Goal: Task Accomplishment & Management: Manage account settings

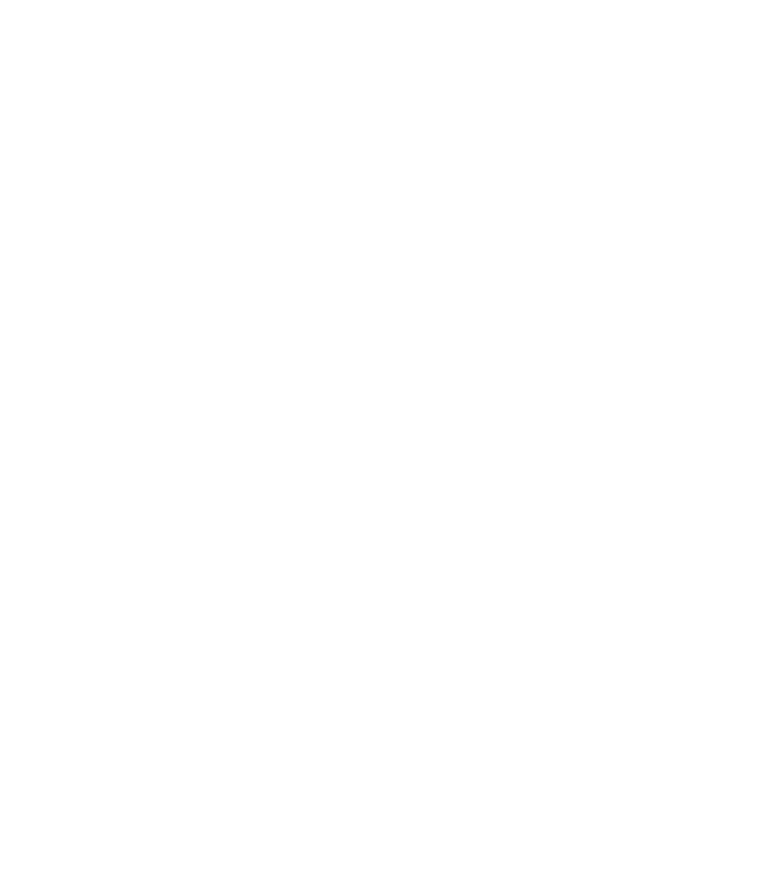
type input "[PERSON_NAME][EMAIL_ADDRESS][DOMAIN_NAME]"
click at [0, 0] on input "Sign In" at bounding box center [0, 0] width 0 height 0
type input "[PERSON_NAME][EMAIL_ADDRESS][DOMAIN_NAME]"
click at [0, 0] on input "Sign In" at bounding box center [0, 0] width 0 height 0
type input "[PERSON_NAME][EMAIL_ADDRESS][DOMAIN_NAME]"
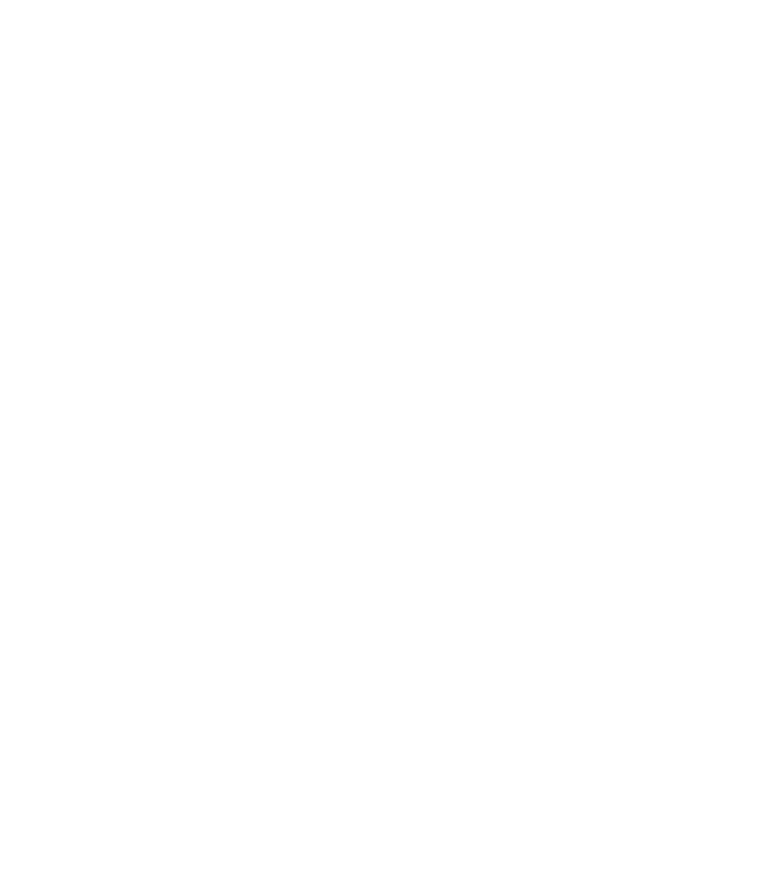
click at [0, 0] on div "Sign in to your Marketing 360® account [PERSON_NAME][EMAIL_ADDRESS][DOMAIN_NAME…" at bounding box center [0, 0] width 0 height 0
click at [0, 0] on input "Sign In" at bounding box center [0, 0] width 0 height 0
type input "dave@madwire.com"
click at [0, 0] on input "Sign In" at bounding box center [0, 0] width 0 height 0
type input "[PERSON_NAME][EMAIL_ADDRESS][DOMAIN_NAME]"
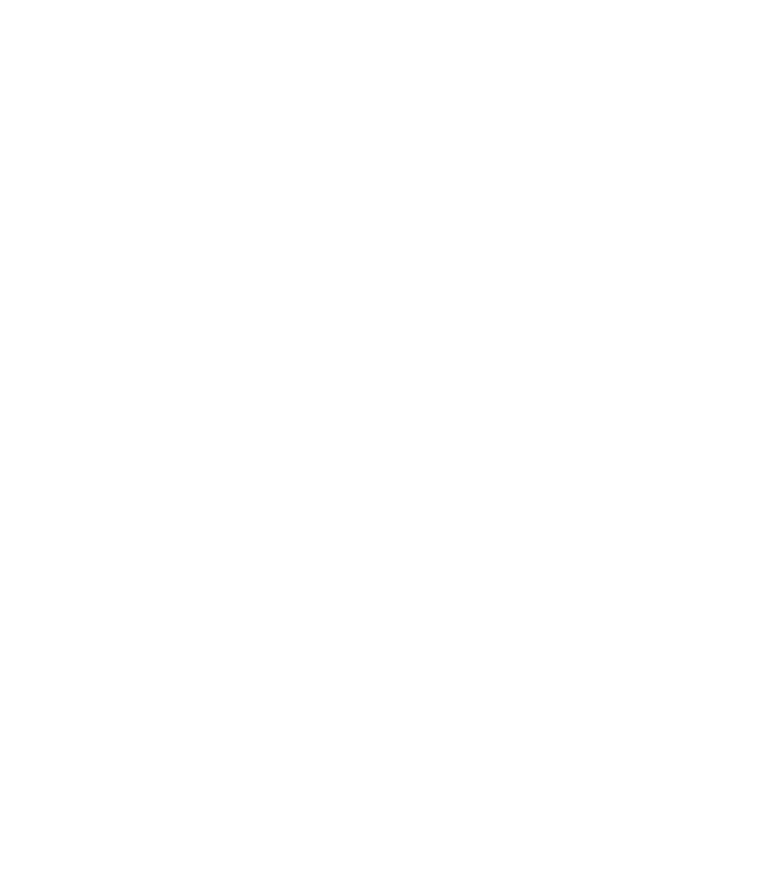
click at [0, 0] on input "Sign In" at bounding box center [0, 0] width 0 height 0
type input "[PERSON_NAME][EMAIL_ADDRESS][DOMAIN_NAME]"
click at [0, 0] on input "Sign In" at bounding box center [0, 0] width 0 height 0
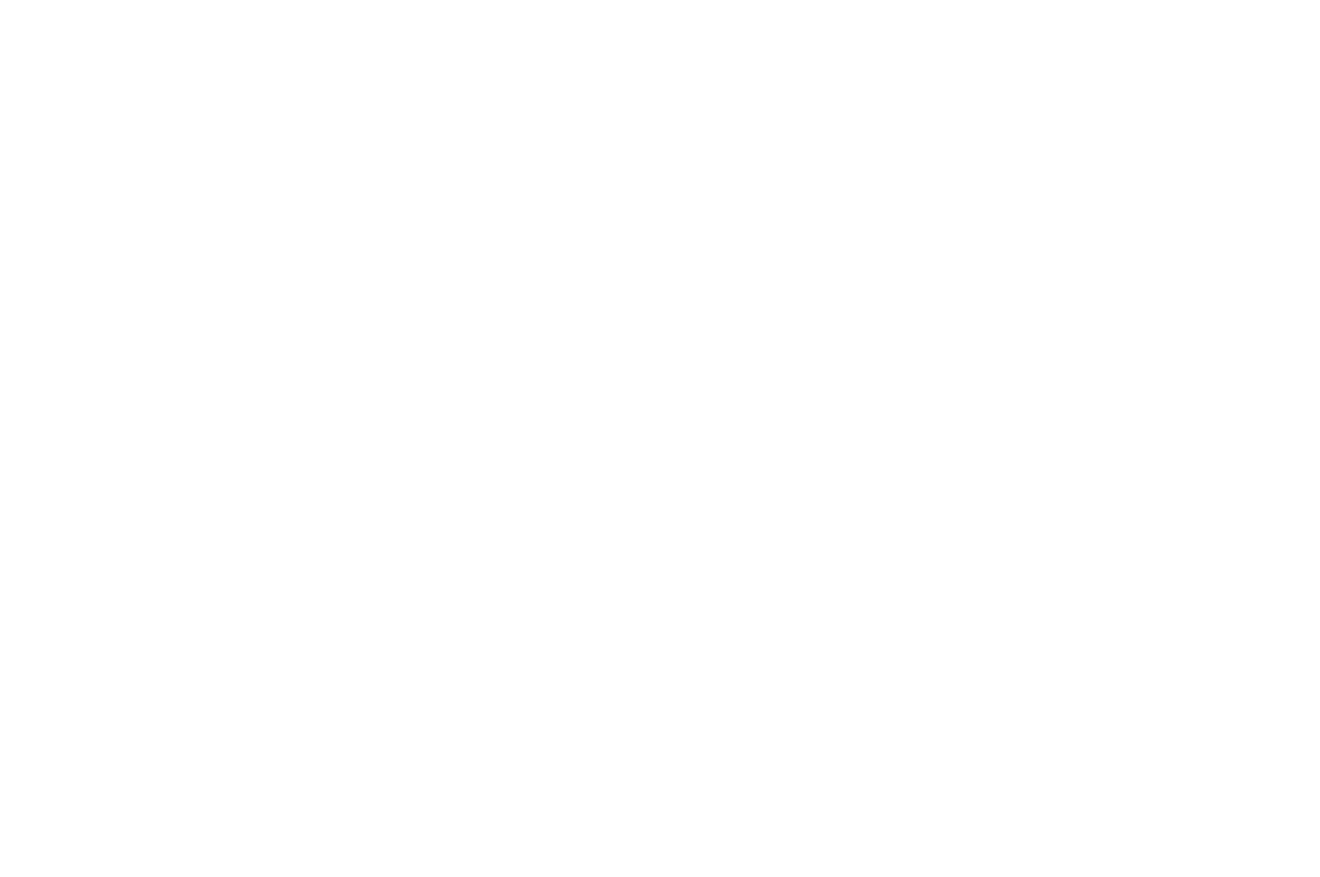
type input "[PERSON_NAME][EMAIL_ADDRESS][DOMAIN_NAME]"
click at [0, 0] on input "Sign In" at bounding box center [0, 0] width 0 height 0
